Goal: Task Accomplishment & Management: Manage account settings

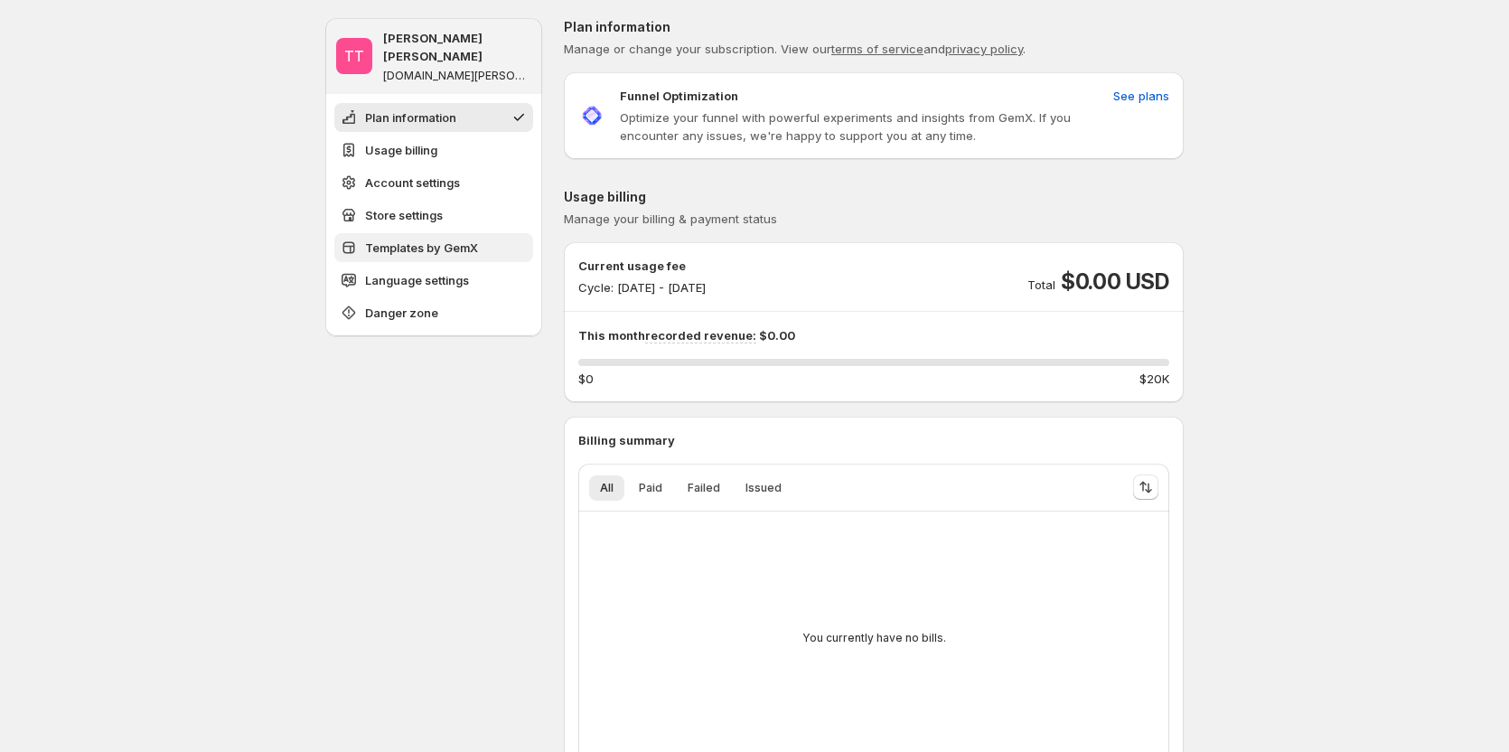
click at [420, 239] on span "Templates by GemX" at bounding box center [421, 248] width 113 height 18
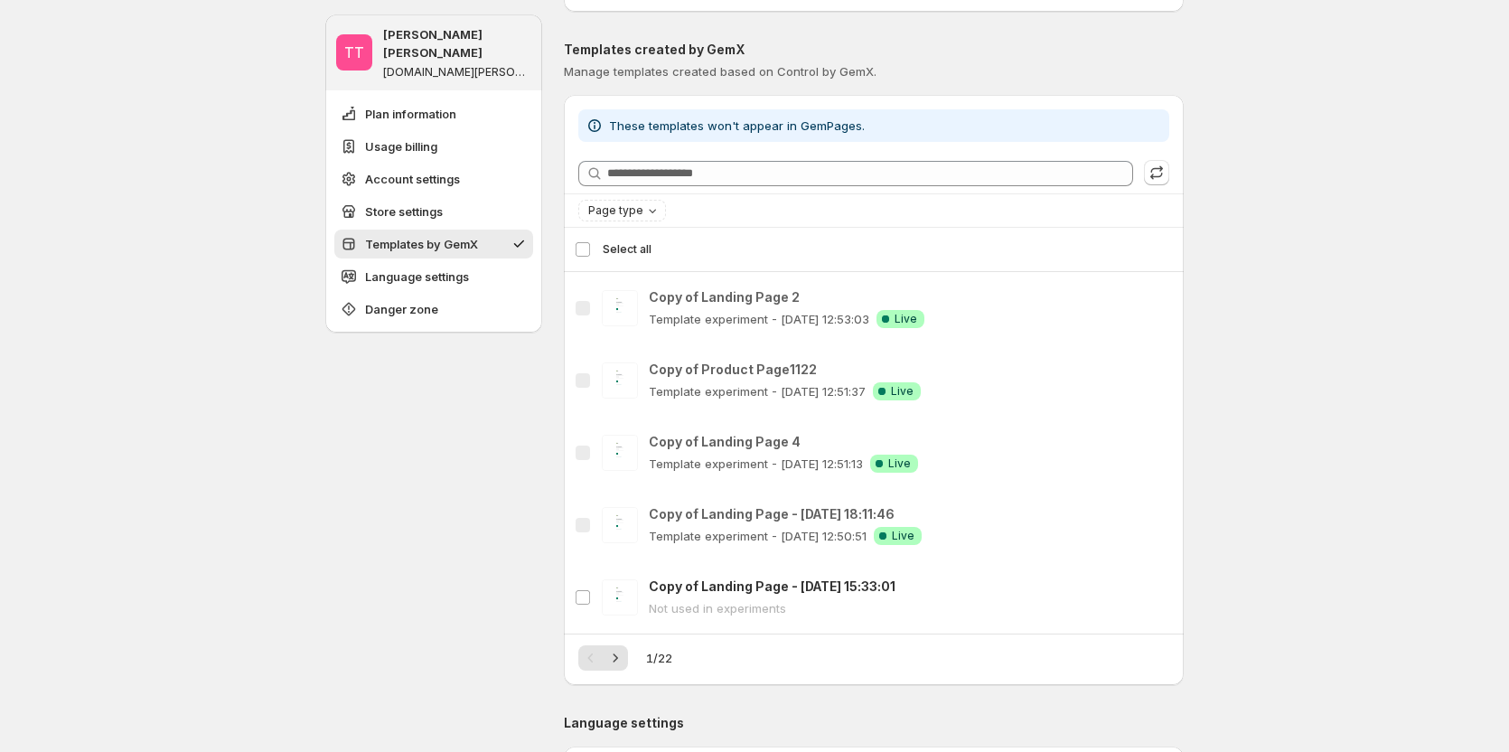
scroll to position [1426, 0]
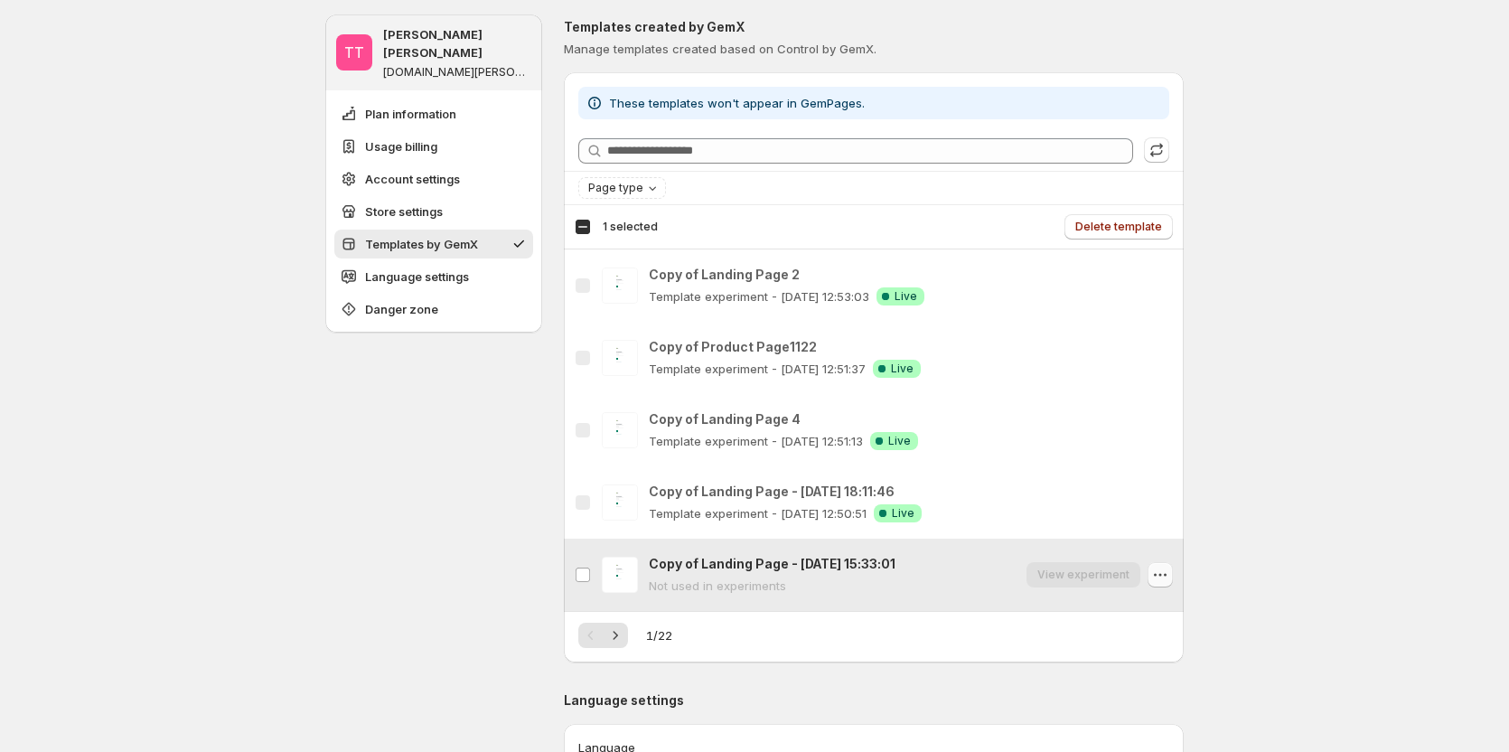
click at [1160, 572] on icon "button" at bounding box center [1160, 575] width 18 height 18
click at [1168, 366] on icon "button" at bounding box center [1160, 358] width 18 height 18
click at [1170, 426] on icon "button" at bounding box center [1160, 430] width 18 height 18
click at [1161, 503] on icon "button" at bounding box center [1160, 502] width 18 height 18
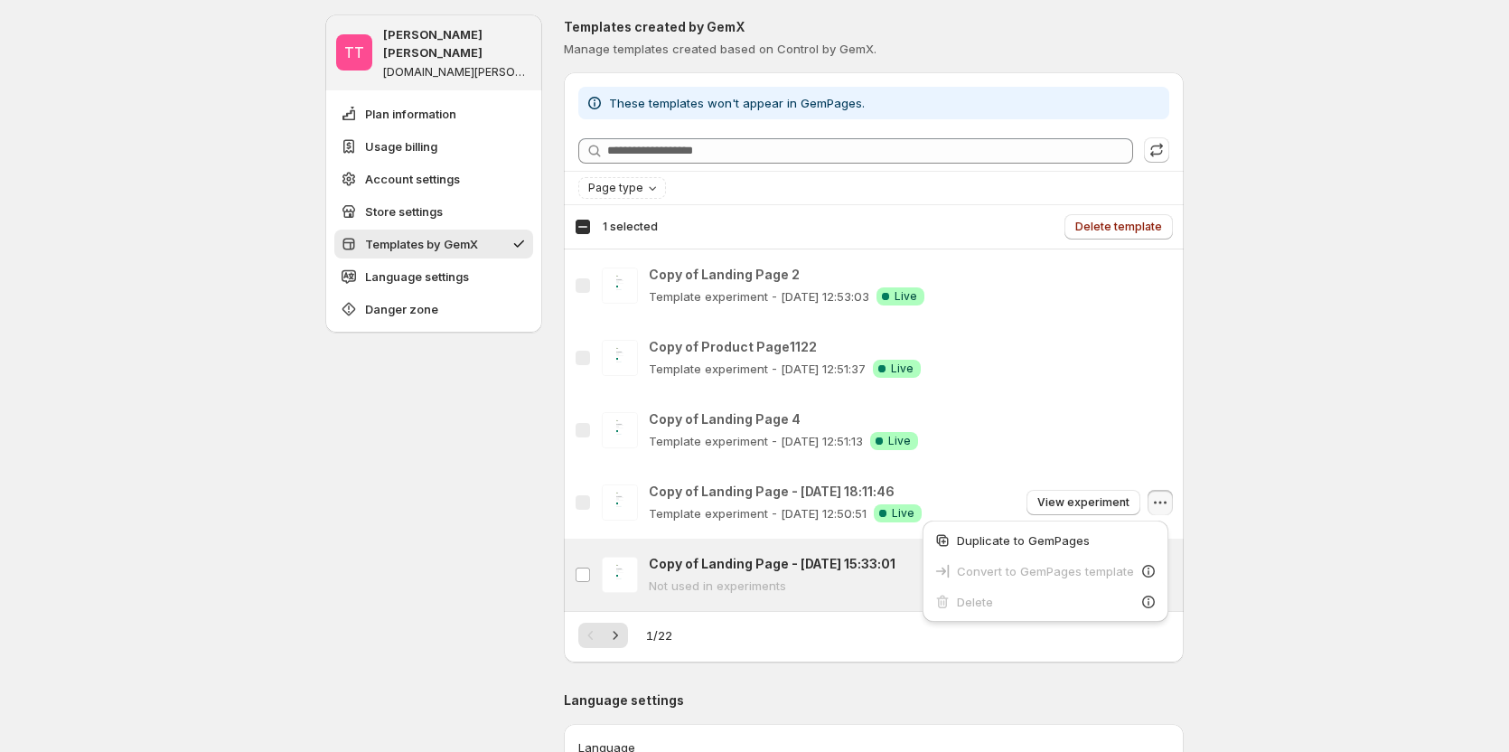
click at [1161, 503] on icon "button" at bounding box center [1160, 502] width 18 height 18
click at [1162, 436] on icon "button" at bounding box center [1160, 430] width 18 height 18
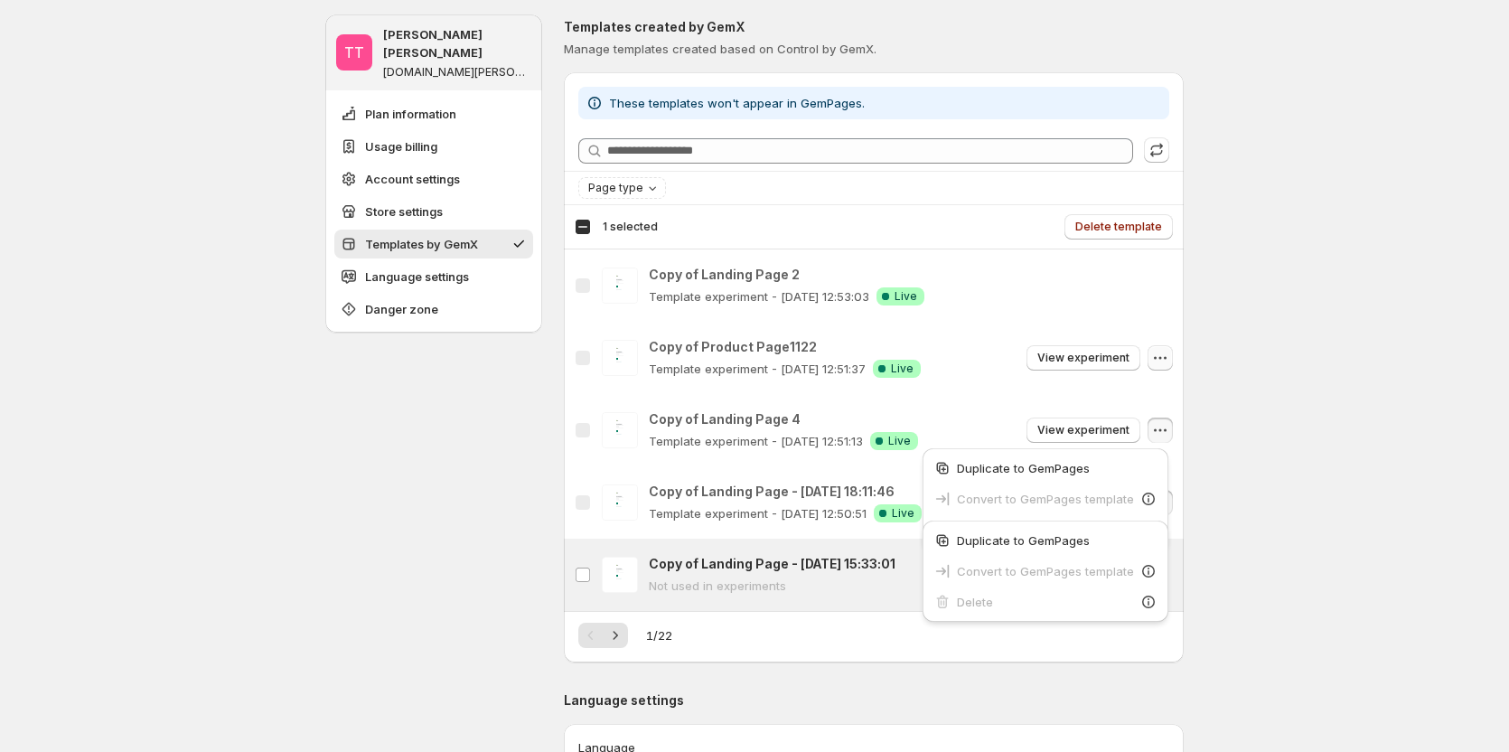
click at [1163, 354] on icon "button" at bounding box center [1160, 358] width 18 height 18
click at [1160, 290] on icon "button" at bounding box center [1160, 286] width 18 height 18
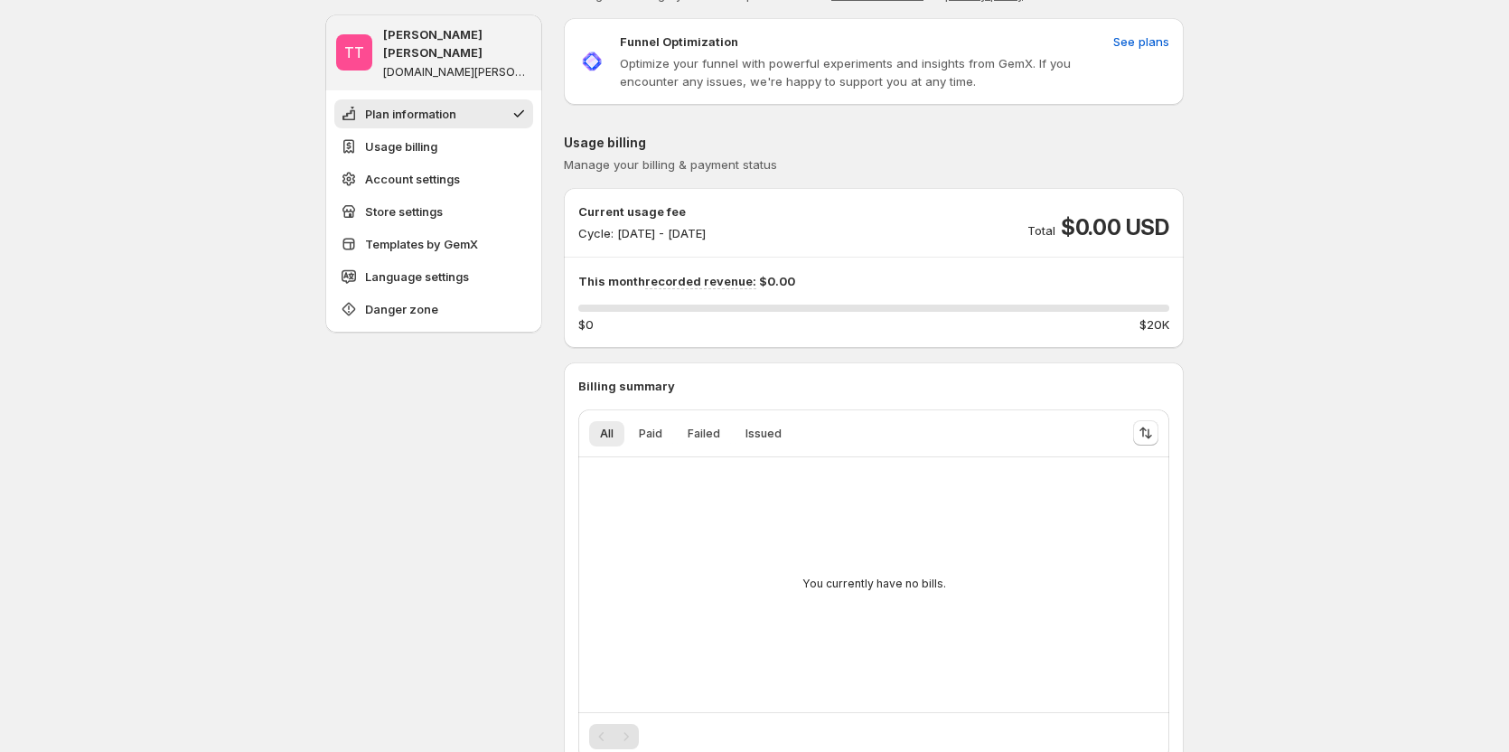
scroll to position [90, 0]
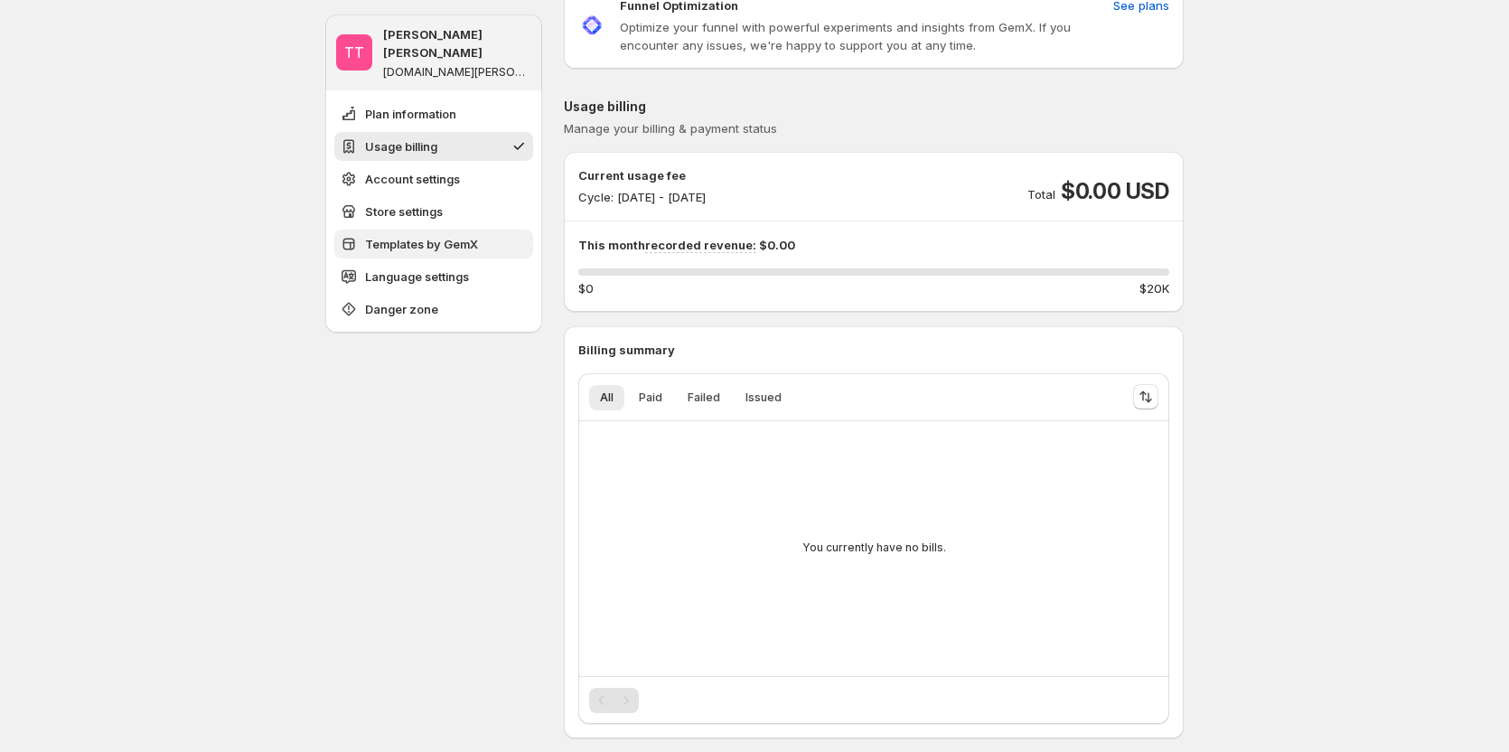
click at [442, 235] on span "Templates by GemX" at bounding box center [421, 244] width 113 height 18
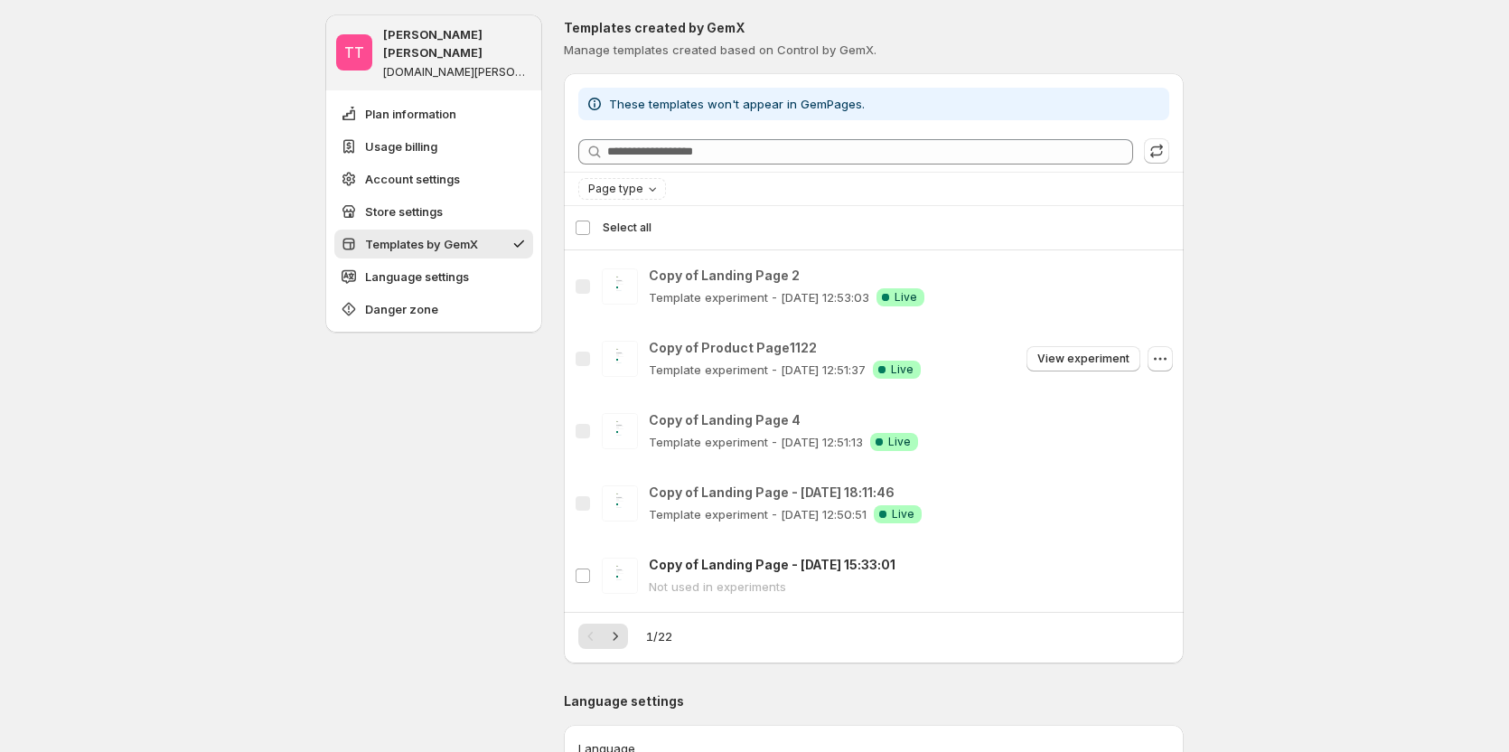
scroll to position [1426, 0]
